Goal: Information Seeking & Learning: Learn about a topic

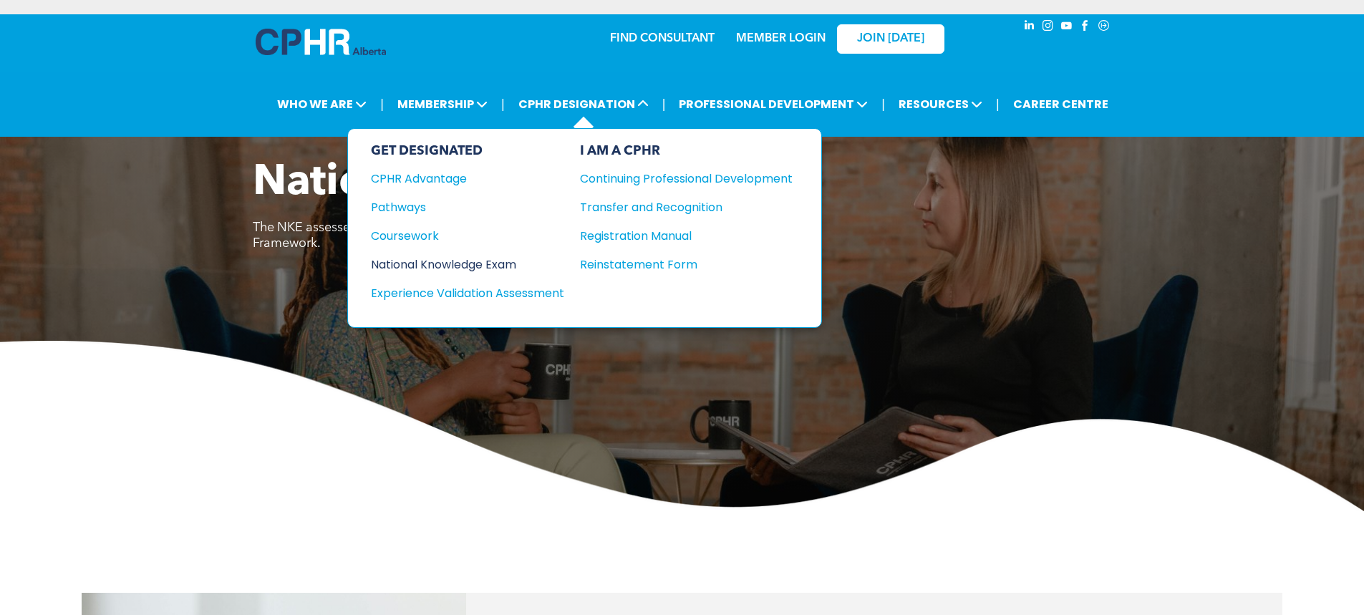
click at [434, 270] on div "National Knowledge Exam" at bounding box center [458, 265] width 174 height 18
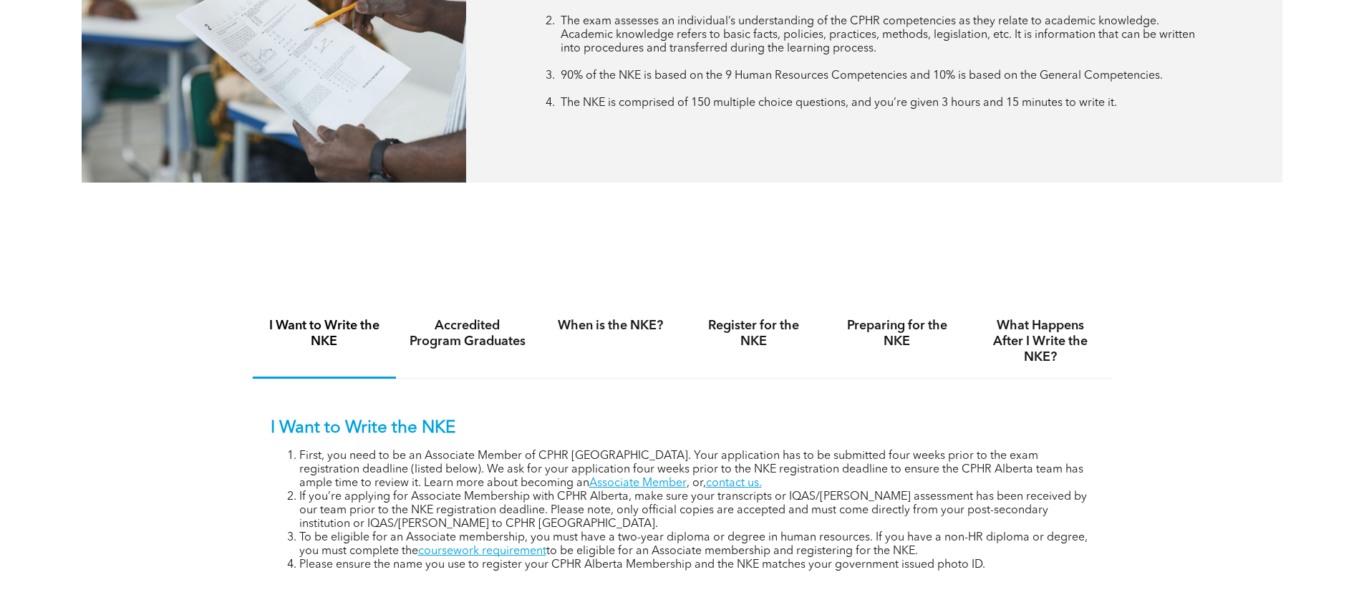
scroll to position [787, 0]
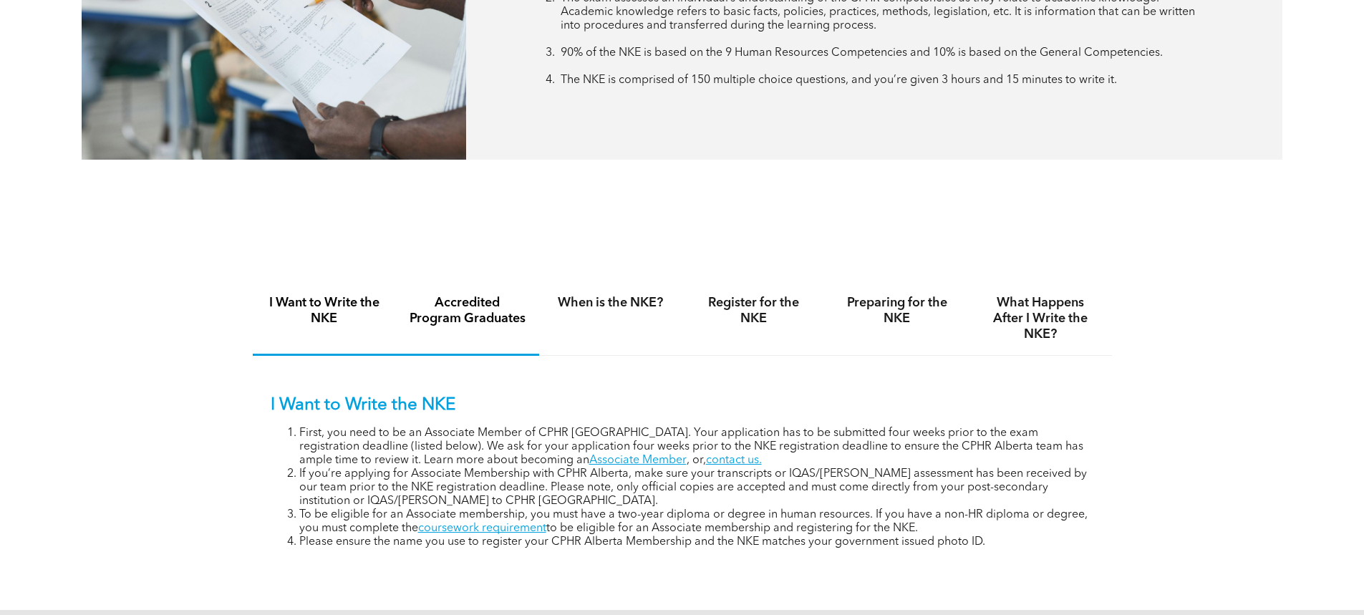
click at [466, 314] on h4 "Accredited Program Graduates" at bounding box center [467, 310] width 117 height 31
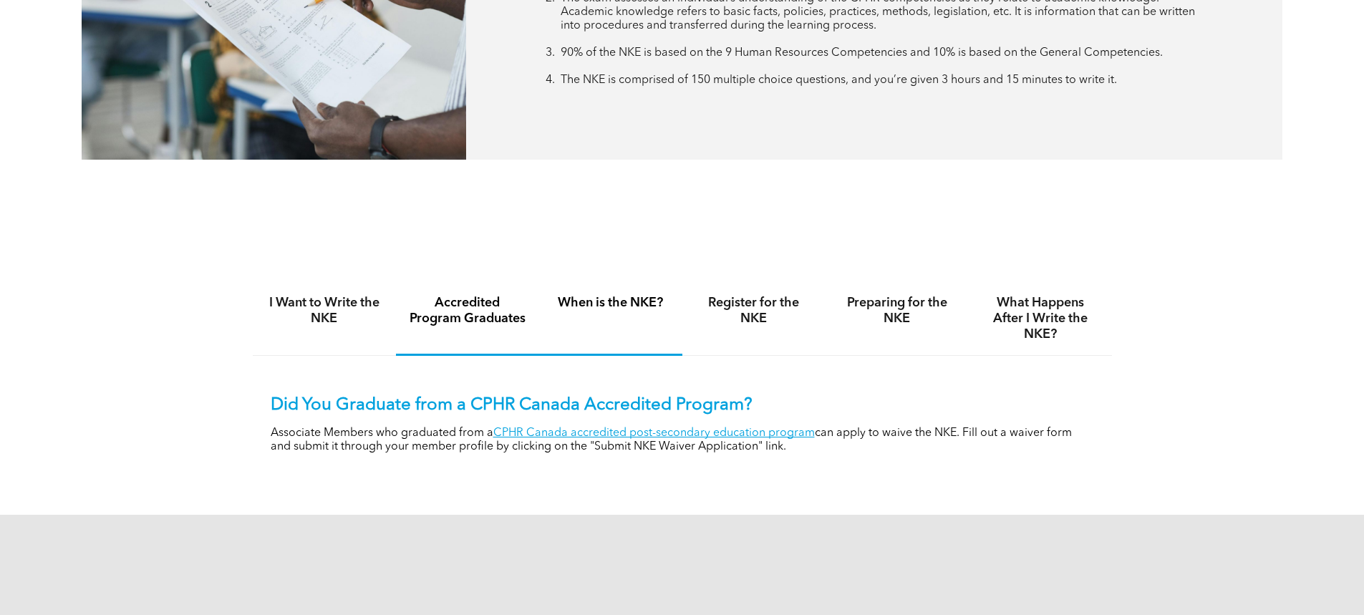
click at [624, 304] on h4 "When is the NKE?" at bounding box center [610, 303] width 117 height 16
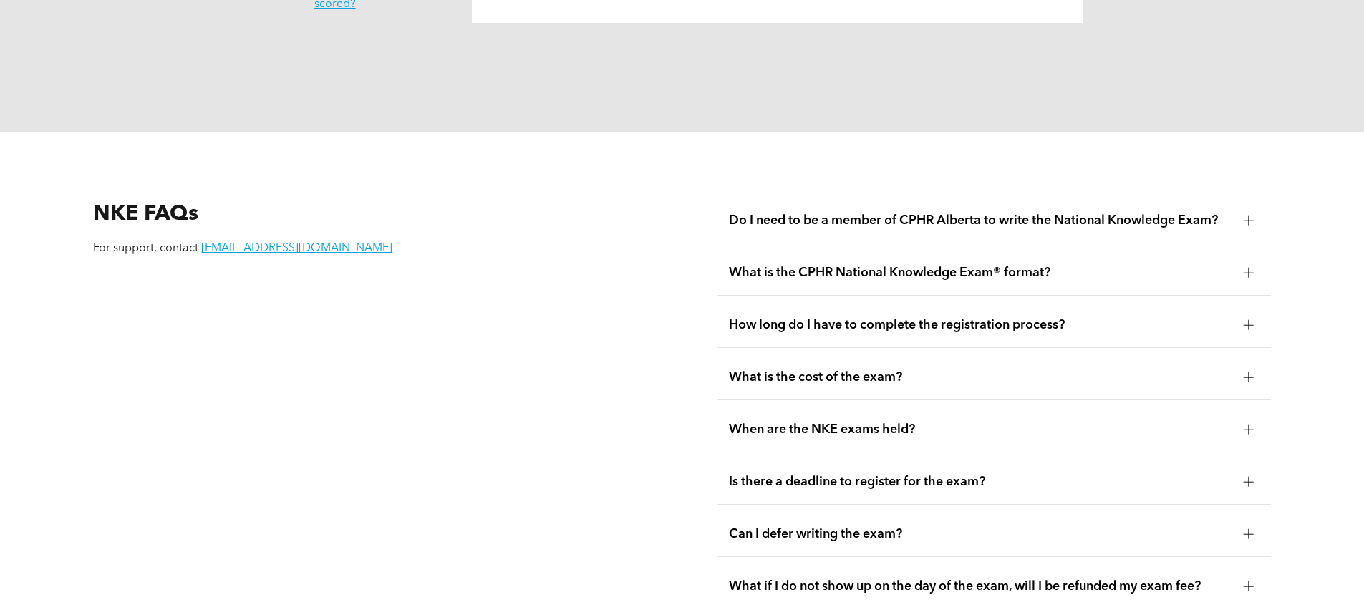
scroll to position [1933, 0]
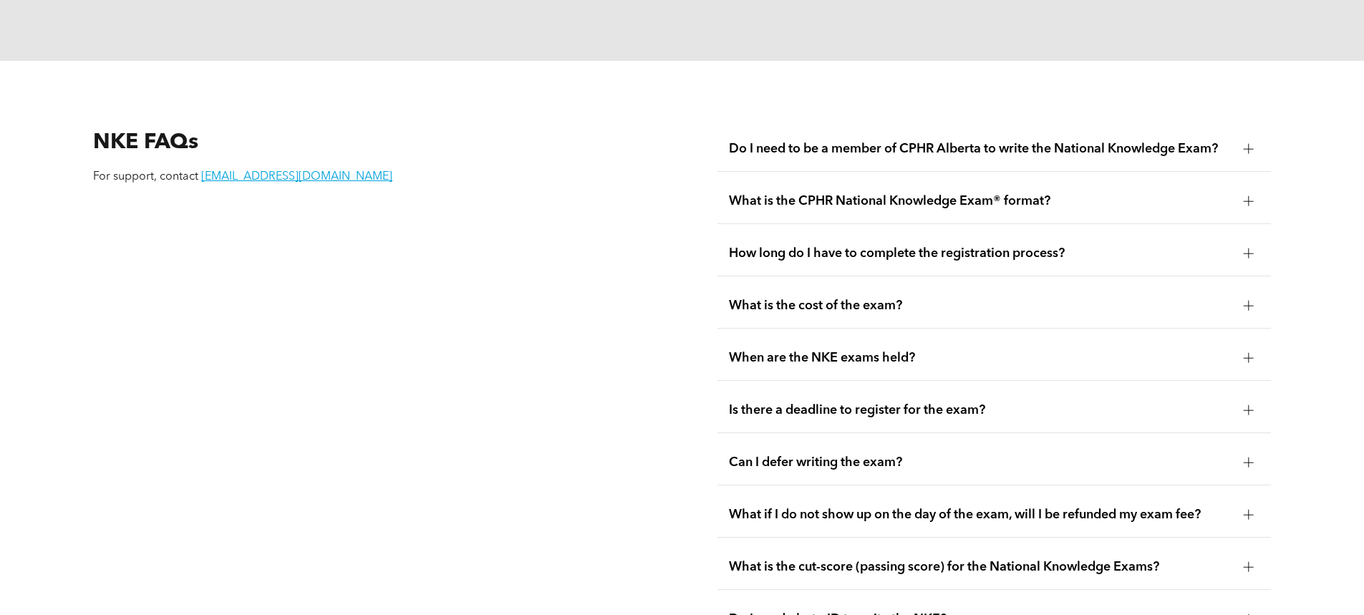
click at [1248, 562] on div at bounding box center [1248, 567] width 1 height 10
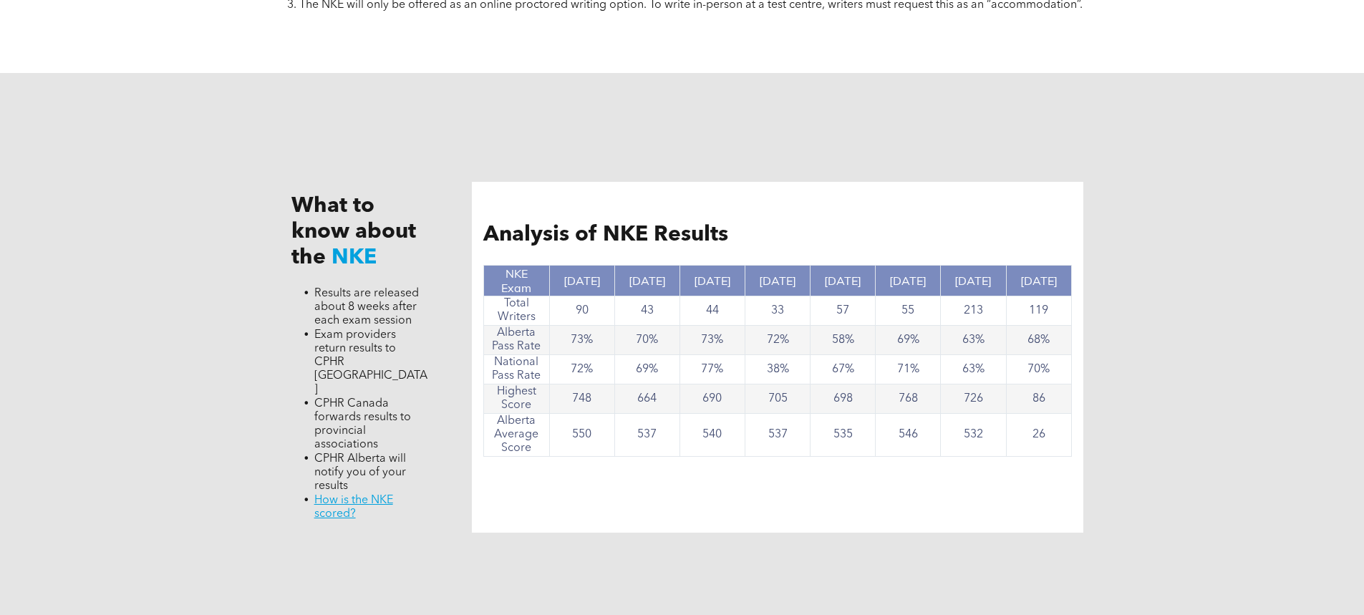
scroll to position [1288, 0]
